Goal: Task Accomplishment & Management: Complete application form

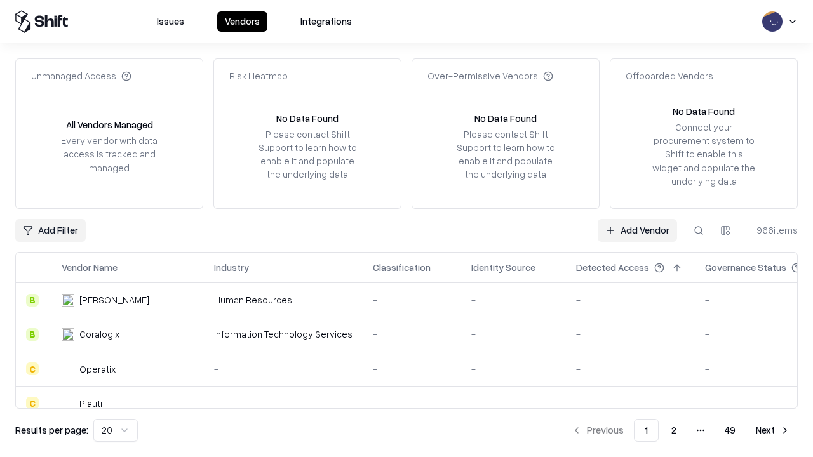
click at [637, 230] on link "Add Vendor" at bounding box center [637, 230] width 79 height 23
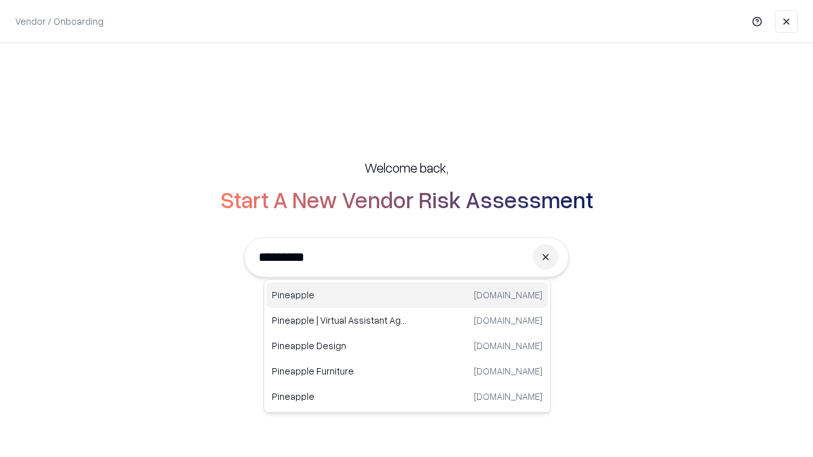
click at [407, 295] on div "Pineapple pineappleenergy.com" at bounding box center [407, 295] width 281 height 25
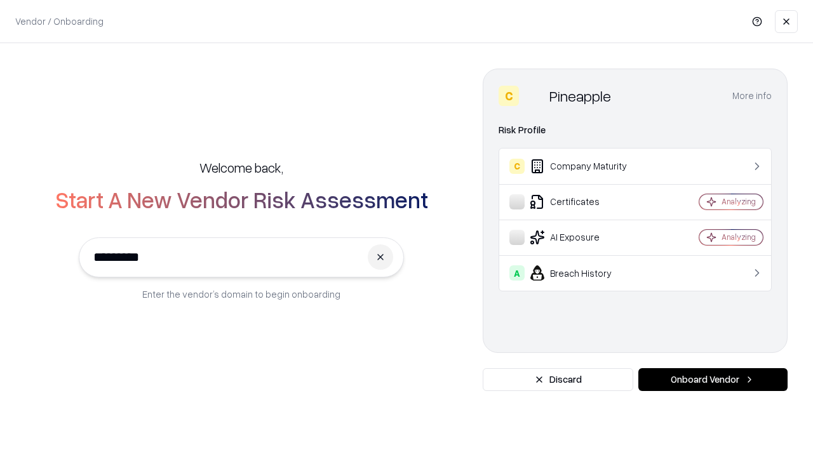
type input "*********"
click at [713, 380] on button "Onboard Vendor" at bounding box center [712, 379] width 149 height 23
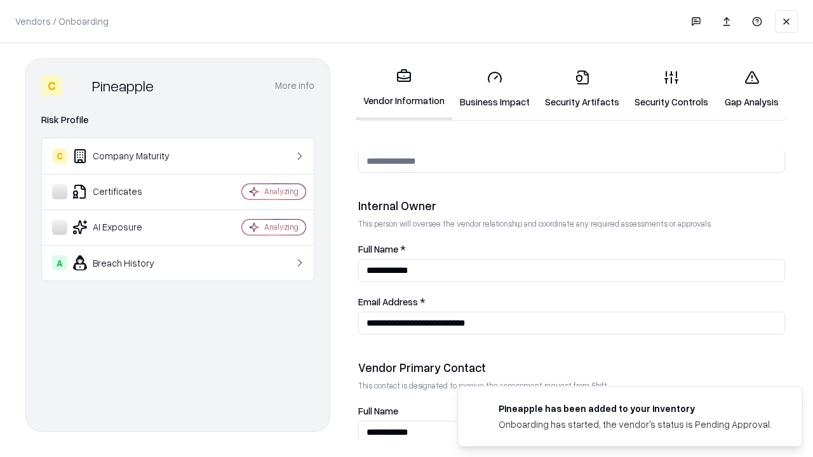
scroll to position [658, 0]
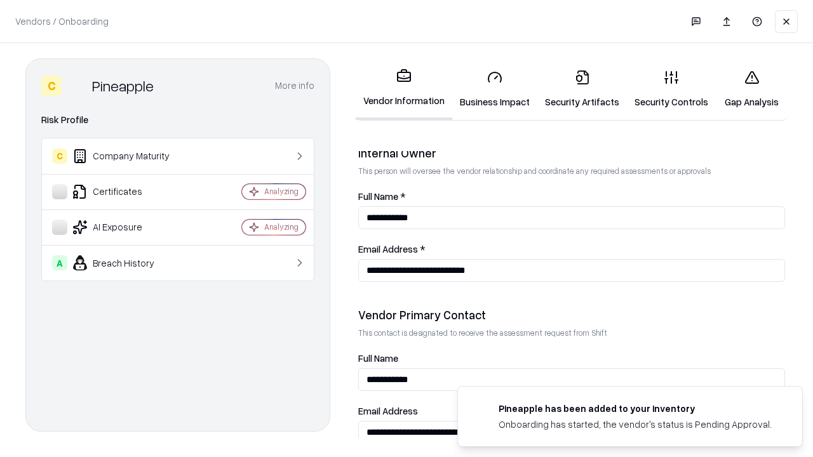
click at [582, 89] on link "Security Artifacts" at bounding box center [582, 89] width 90 height 59
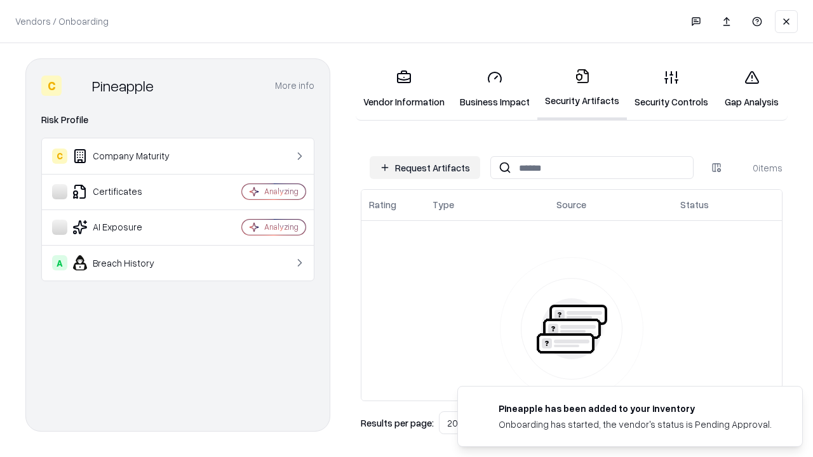
click at [425, 168] on button "Request Artifacts" at bounding box center [425, 167] width 111 height 23
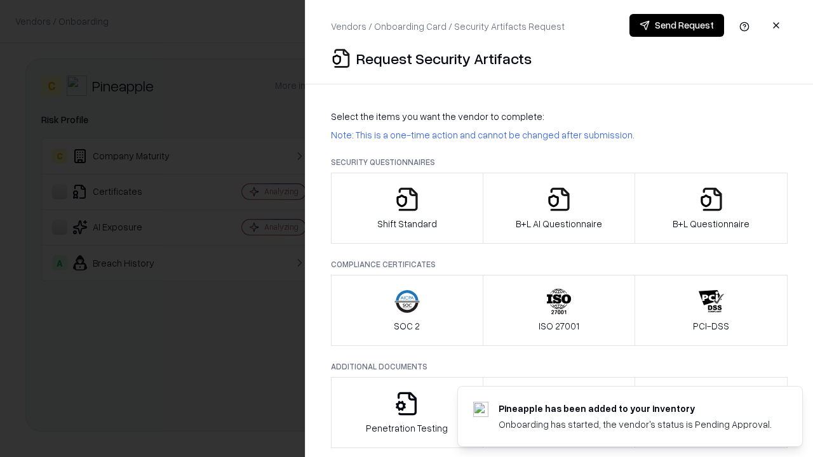
click at [711, 208] on icon "button" at bounding box center [711, 199] width 25 height 25
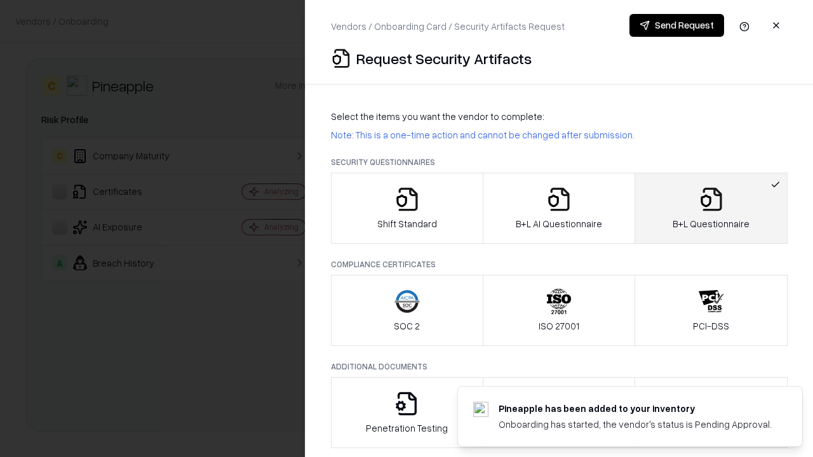
click at [558, 208] on icon "button" at bounding box center [558, 199] width 25 height 25
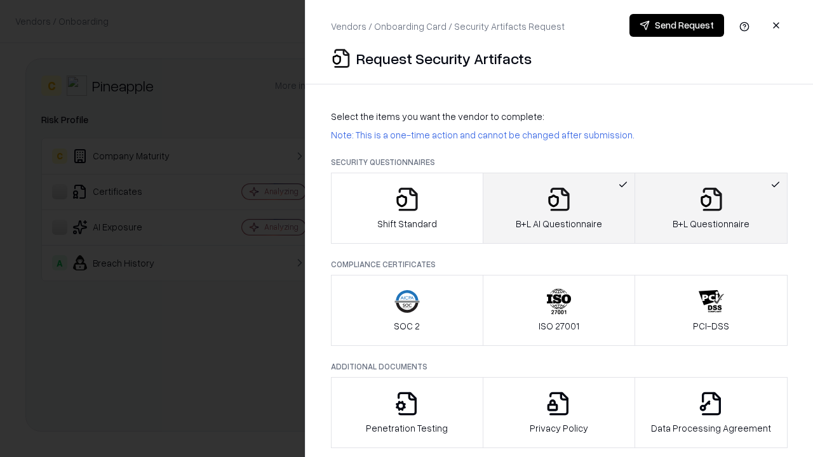
click at [677, 25] on button "Send Request" at bounding box center [677, 25] width 95 height 23
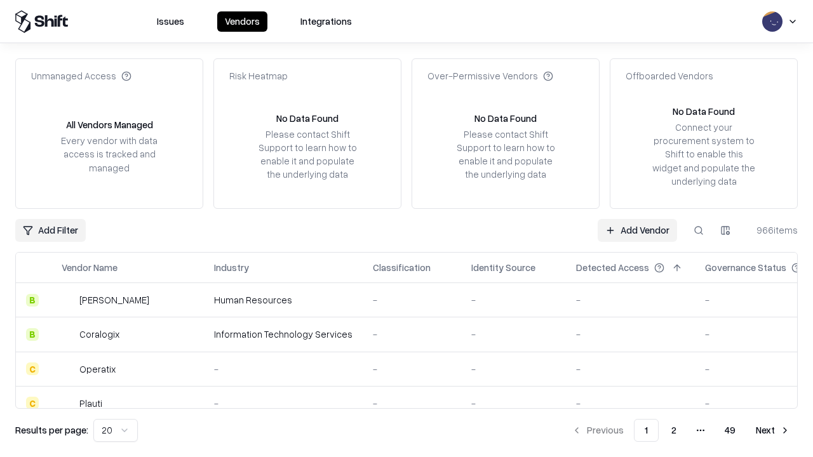
click at [699, 230] on button at bounding box center [698, 230] width 23 height 23
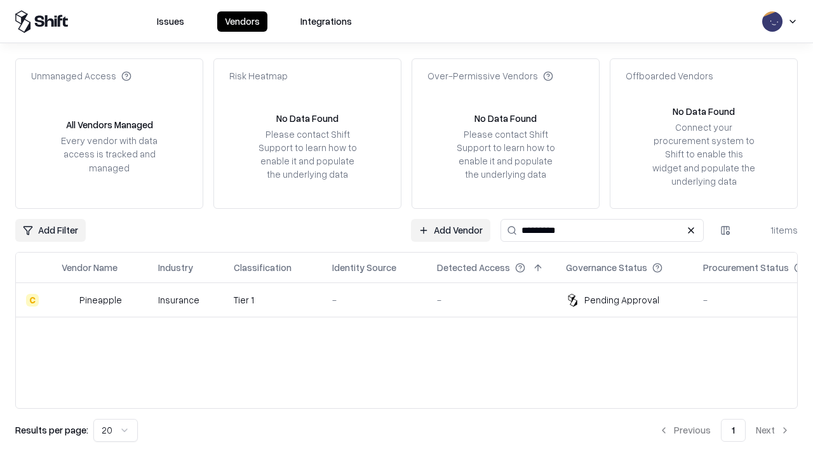
type input "*********"
click at [414, 300] on div "-" at bounding box center [374, 299] width 84 height 13
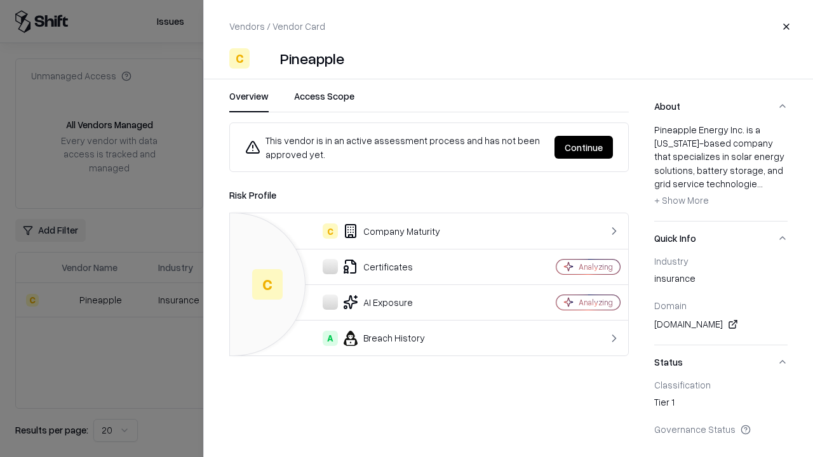
click at [584, 147] on button "Continue" at bounding box center [584, 147] width 58 height 23
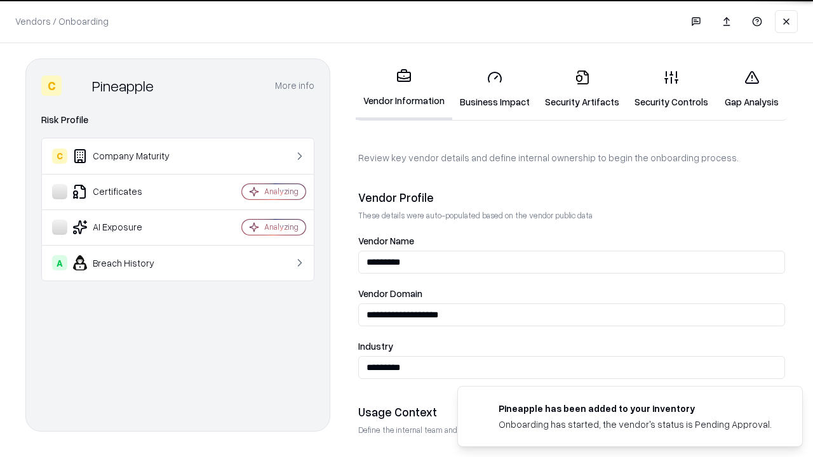
click at [582, 89] on link "Security Artifacts" at bounding box center [582, 89] width 90 height 59
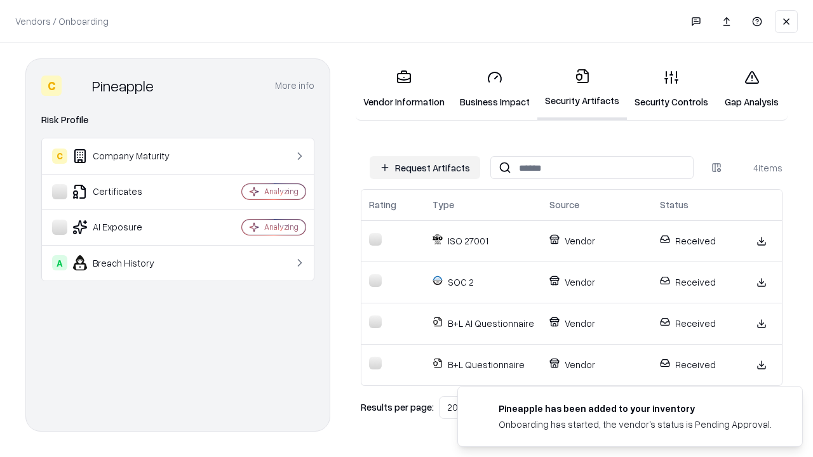
click at [752, 89] on link "Gap Analysis" at bounding box center [752, 89] width 72 height 59
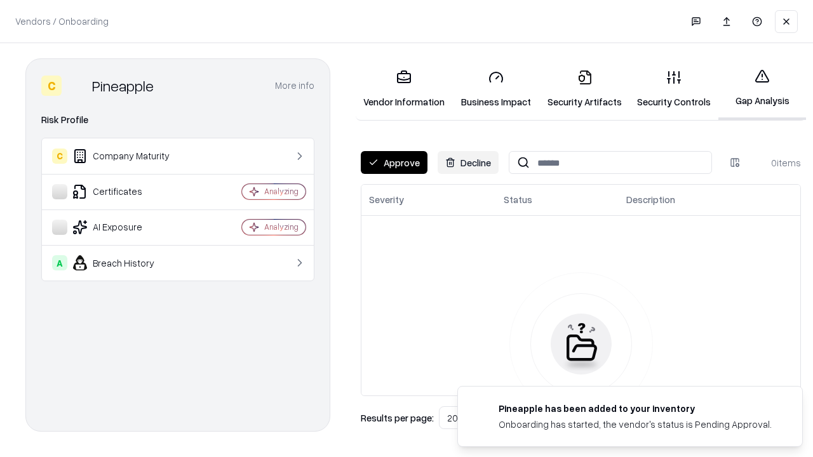
click at [394, 163] on button "Approve" at bounding box center [394, 162] width 67 height 23
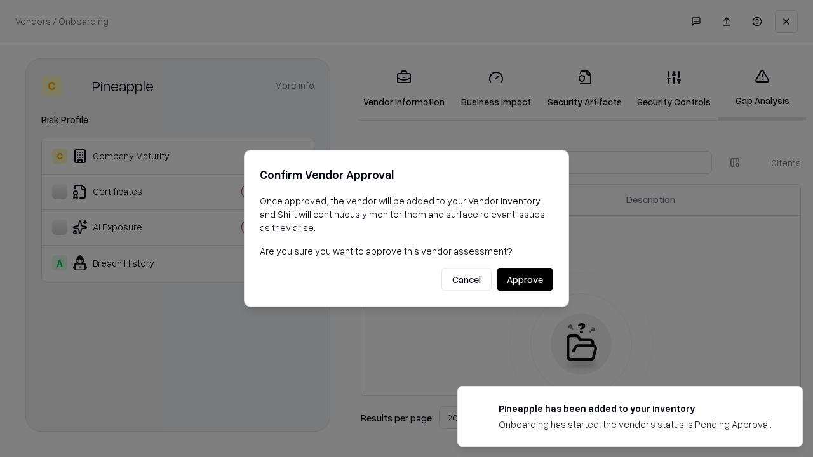
click at [525, 280] on button "Approve" at bounding box center [525, 280] width 57 height 23
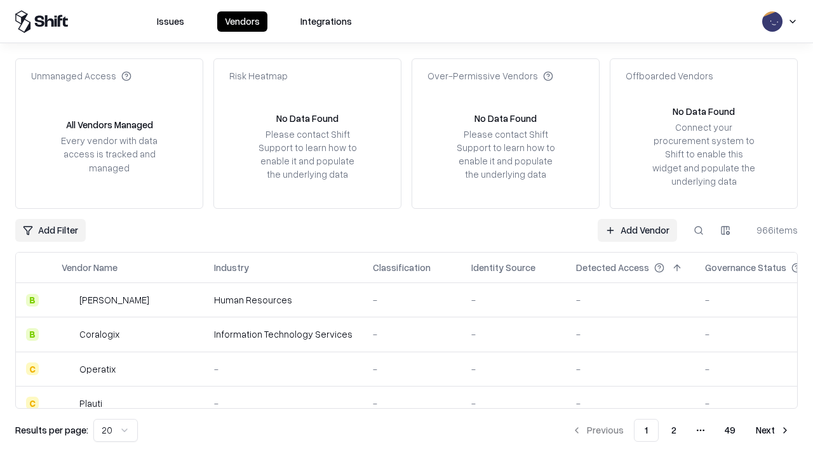
type input "*********"
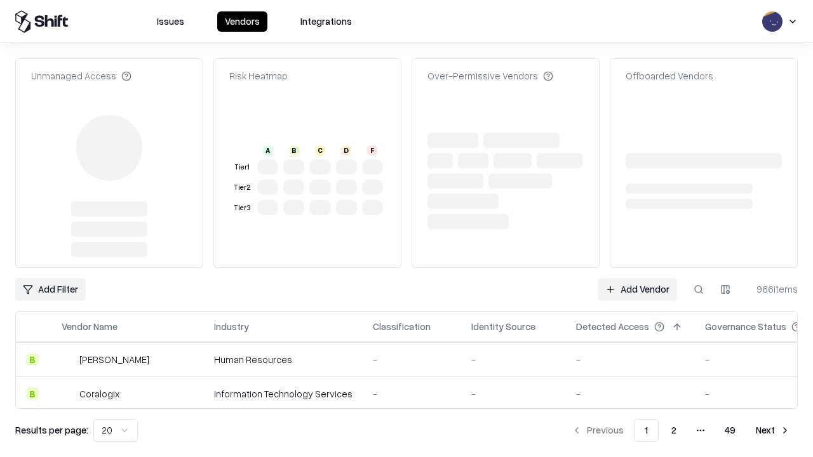
click at [637, 278] on link "Add Vendor" at bounding box center [637, 289] width 79 height 23
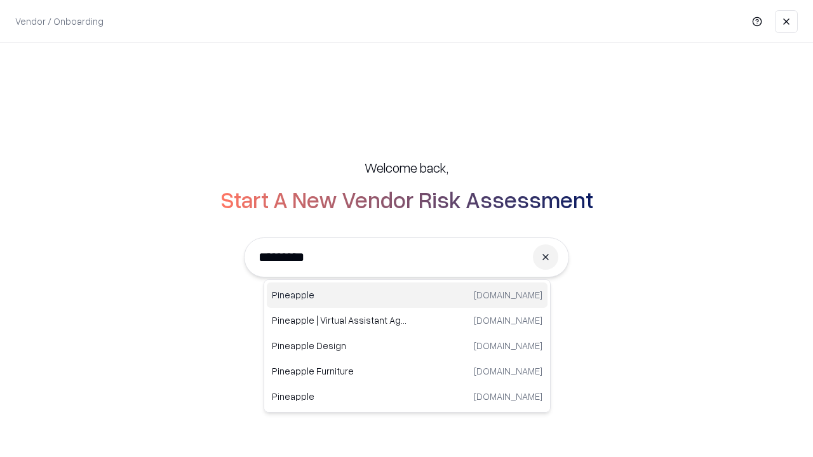
click at [407, 295] on div "Pineapple [DOMAIN_NAME]" at bounding box center [407, 295] width 281 height 25
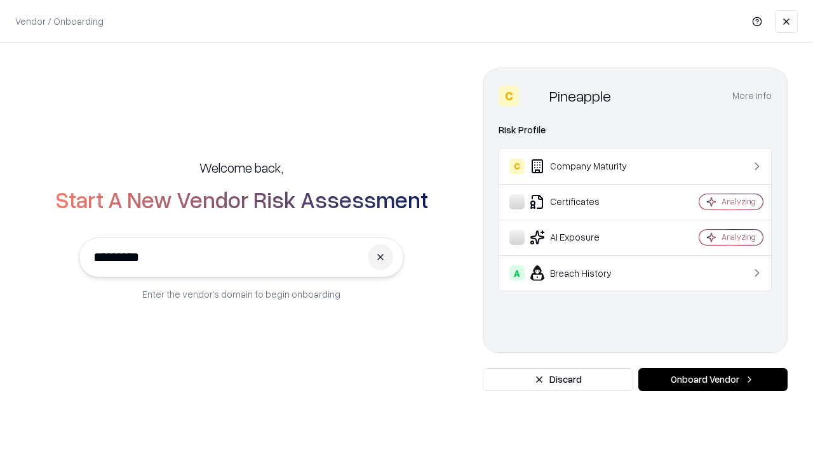
type input "*********"
click at [713, 380] on button "Onboard Vendor" at bounding box center [712, 379] width 149 height 23
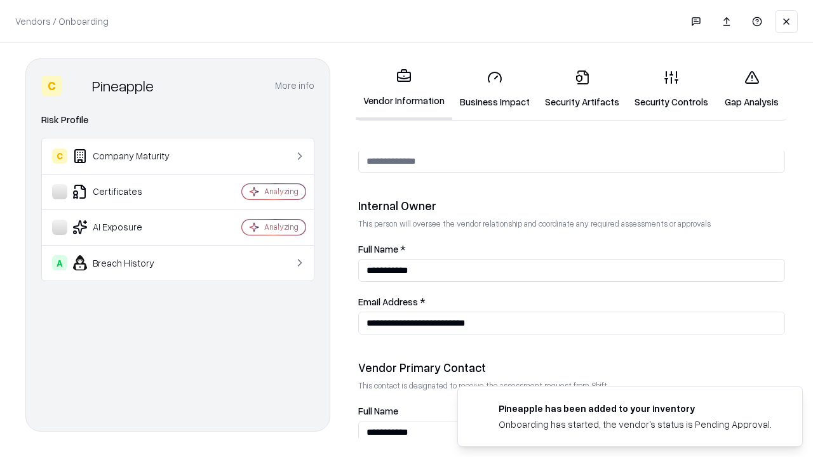
scroll to position [658, 0]
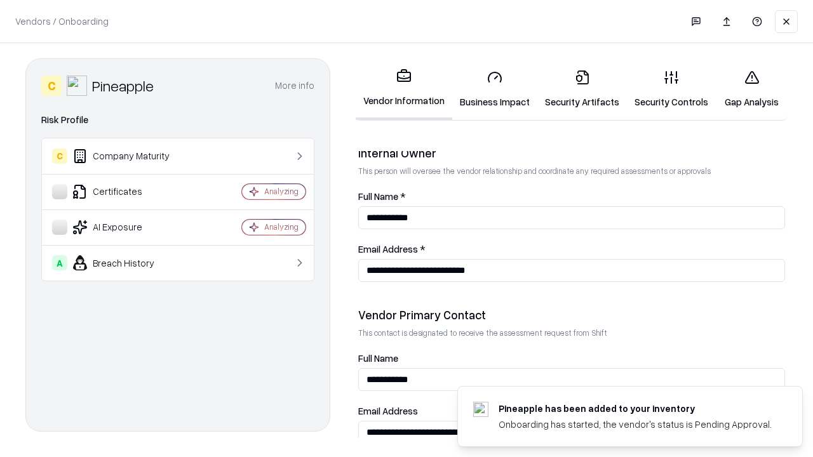
click at [752, 89] on link "Gap Analysis" at bounding box center [752, 89] width 72 height 59
